Goal: Transaction & Acquisition: Subscribe to service/newsletter

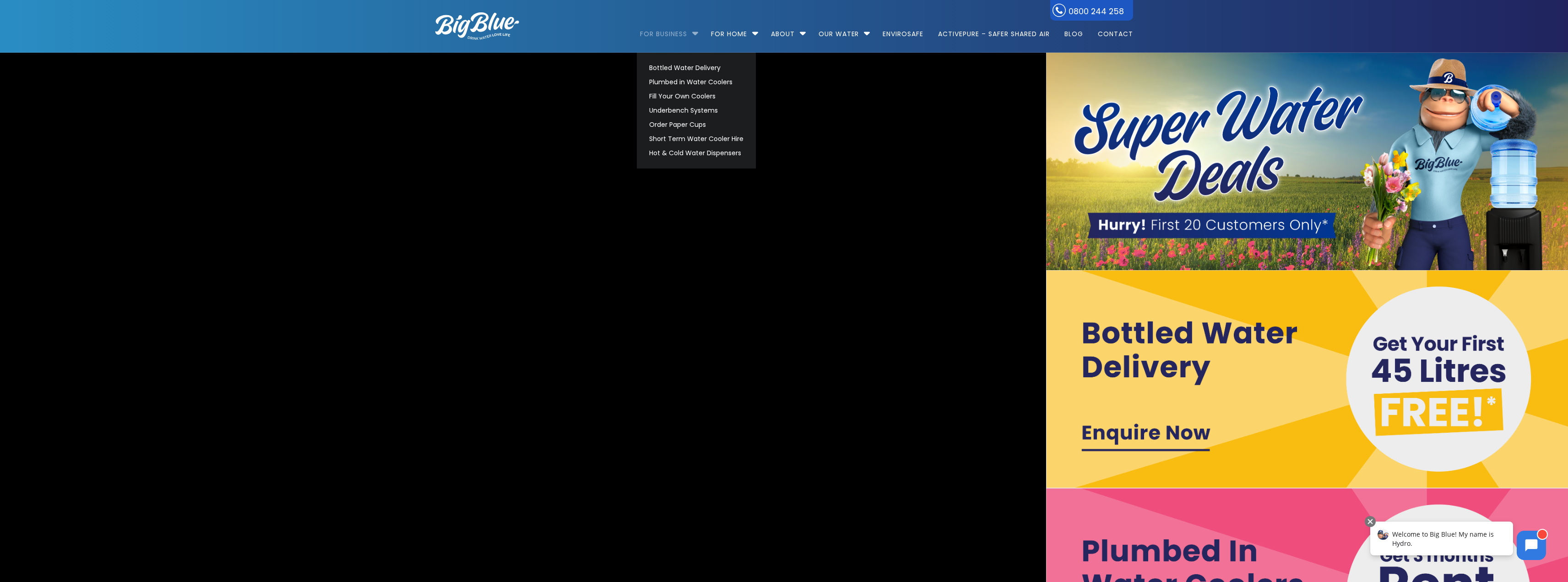
click at [665, 39] on link "For Business" at bounding box center [667, 29] width 54 height 59
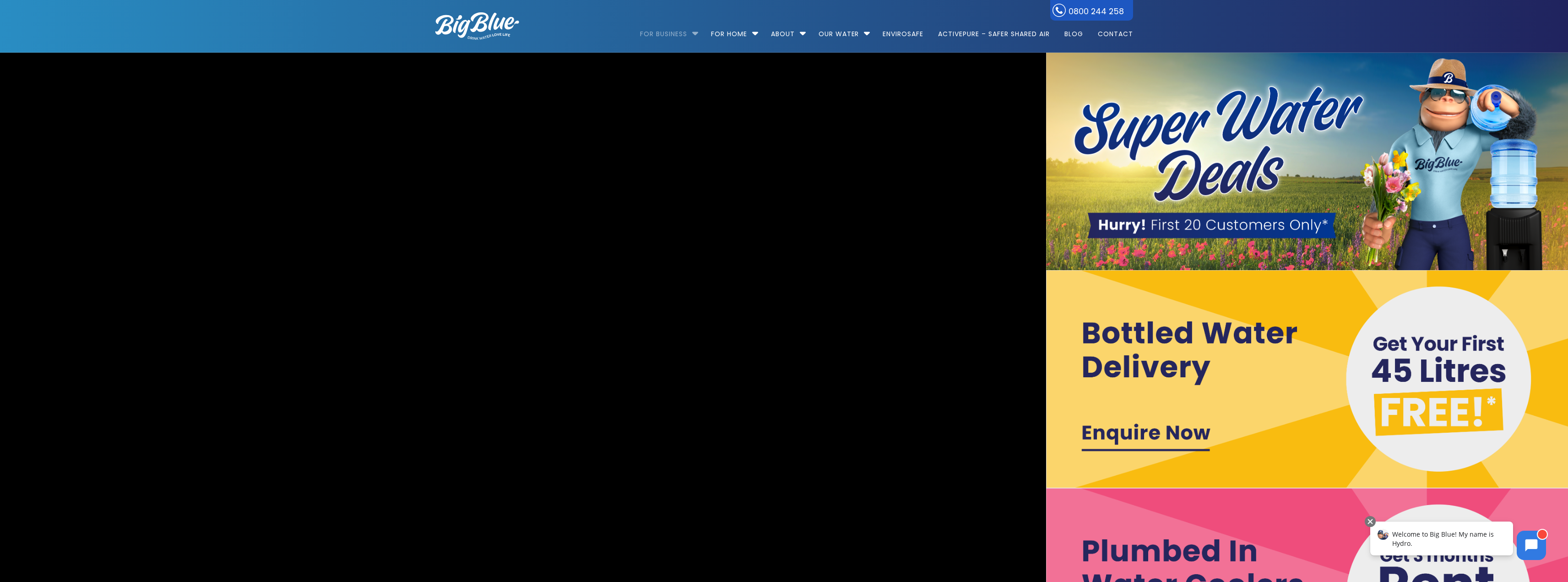
click at [665, 39] on link "For Business" at bounding box center [667, 29] width 54 height 59
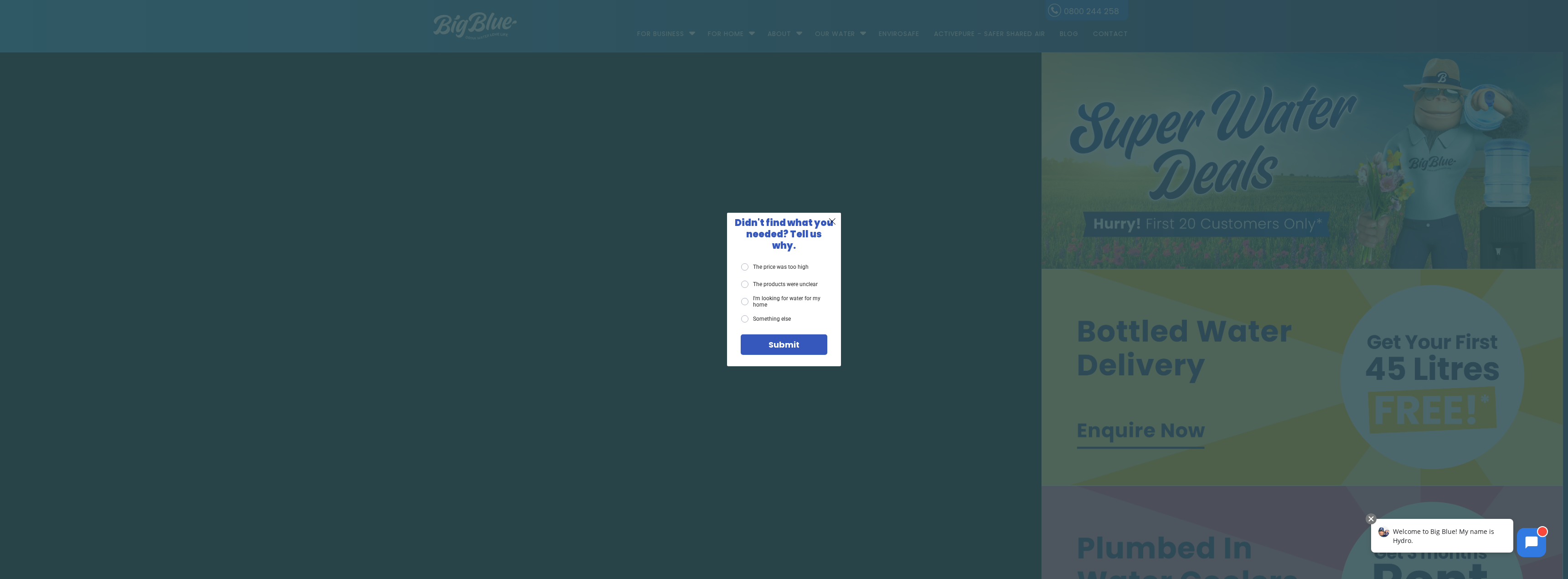
click at [800, 194] on div "X Didn't find what you needed? Tell us why. The price was too high The products…" at bounding box center [784, 290] width 1568 height 579
click at [832, 227] on span "X" at bounding box center [832, 221] width 8 height 12
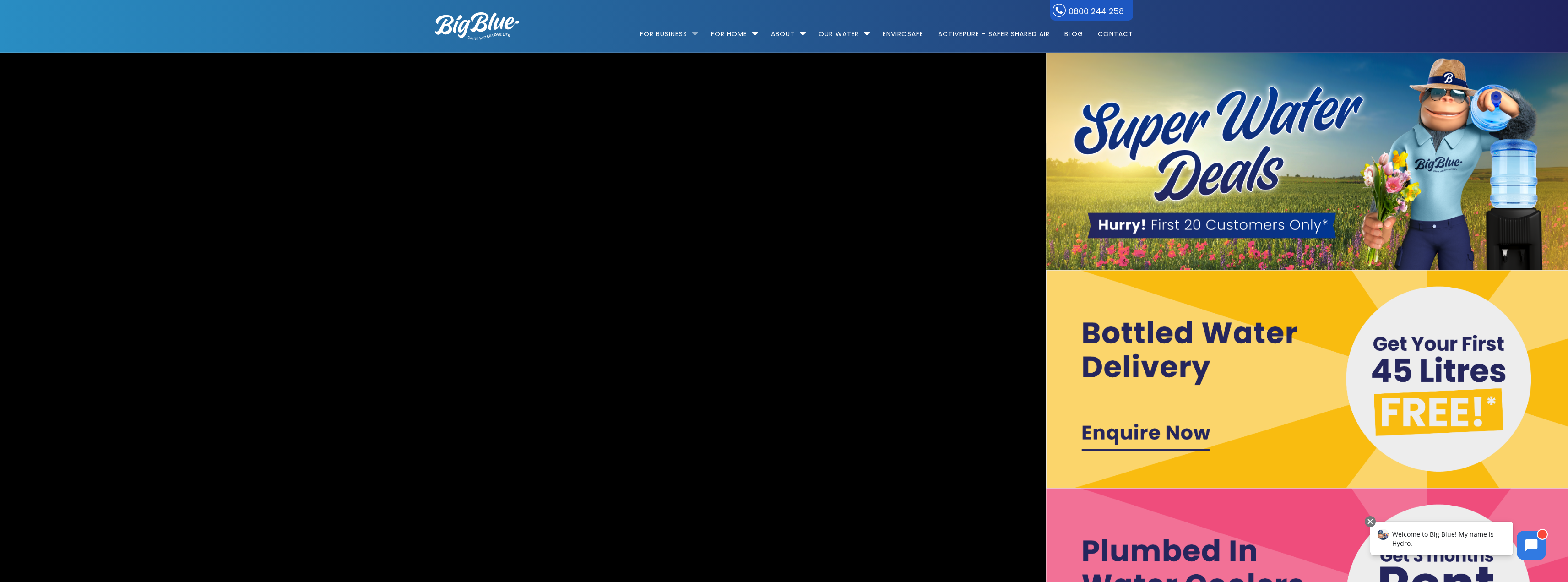
click at [691, 35] on li "For Business Bottled Water Delivery Plumbed in Water Coolers Fill Your Own Cool…" at bounding box center [671, 29] width 63 height 52
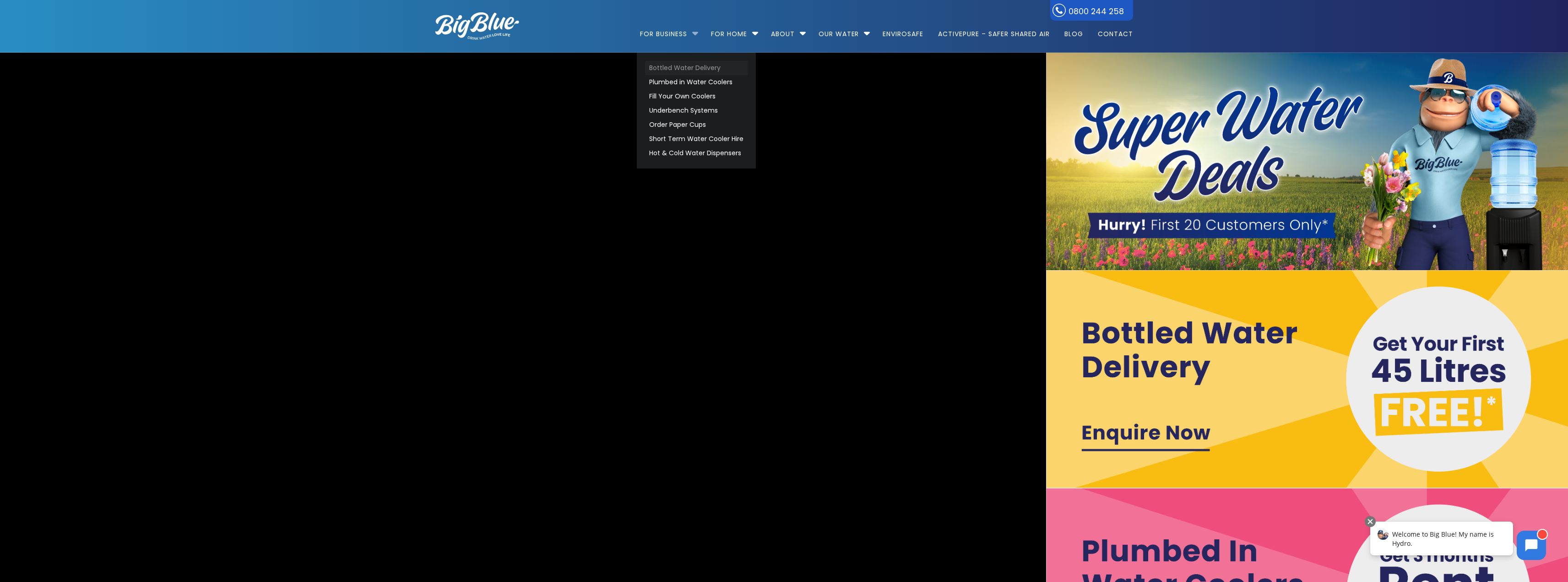
click at [664, 68] on link "Bottled Water Delivery" at bounding box center [696, 68] width 103 height 14
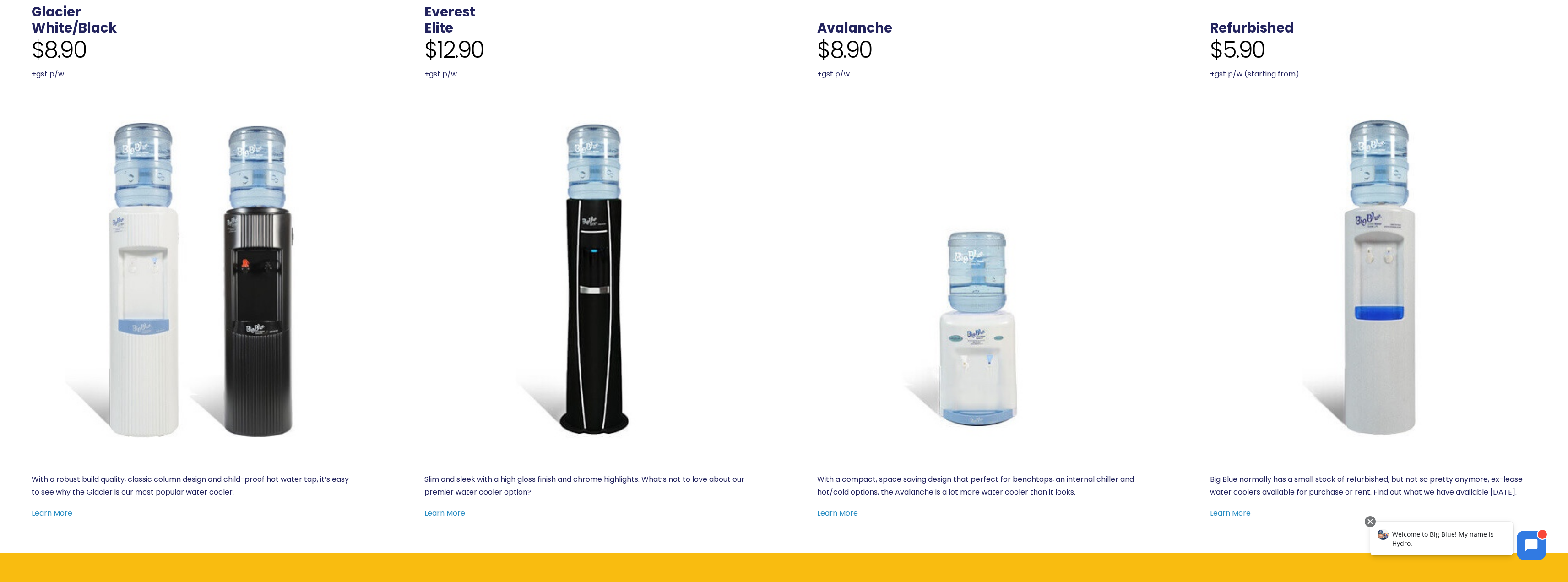
scroll to position [504, 0]
